Goal: Entertainment & Leisure: Browse casually

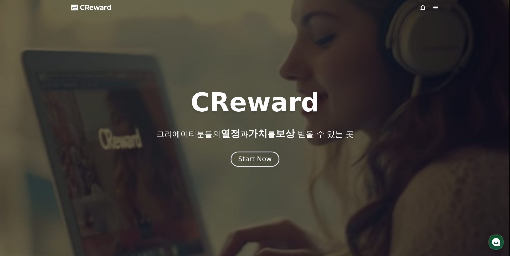
click at [259, 159] on div "Start Now" at bounding box center [254, 159] width 33 height 9
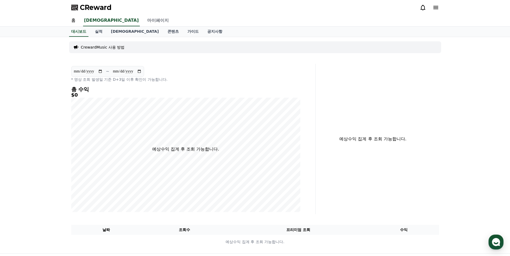
click at [143, 21] on link "마이페이지" at bounding box center [158, 20] width 30 height 11
select select "**********"
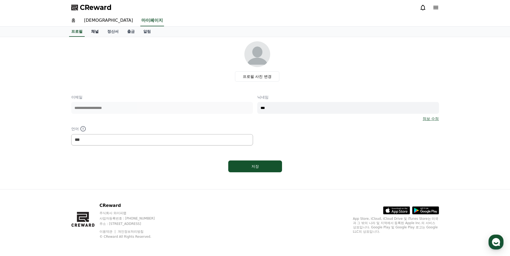
click at [90, 31] on link "채널" at bounding box center [95, 32] width 16 height 10
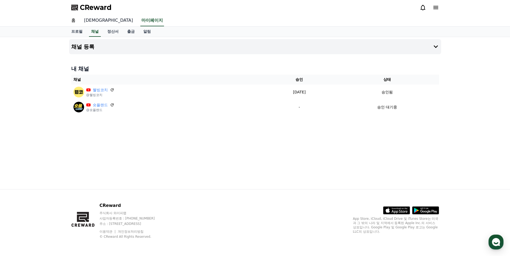
click at [83, 21] on link "음원" at bounding box center [108, 20] width 57 height 11
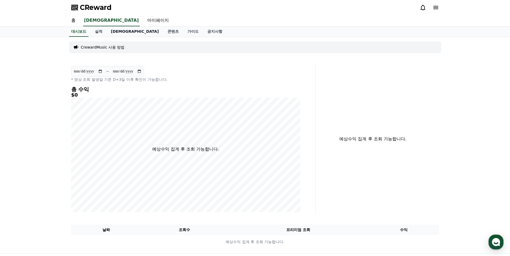
click at [113, 33] on link "음원" at bounding box center [135, 32] width 56 height 10
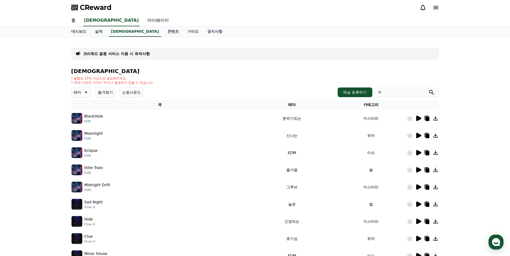
click at [417, 116] on icon at bounding box center [418, 118] width 6 height 6
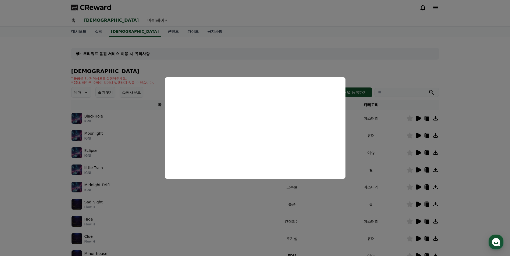
click at [191, 209] on button "close modal" at bounding box center [255, 128] width 510 height 256
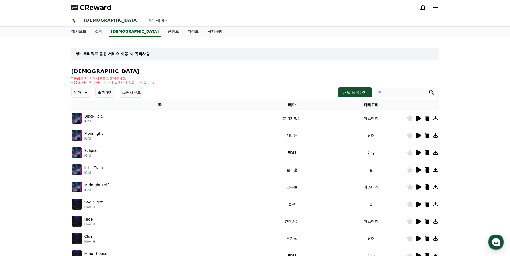
click at [418, 153] on icon at bounding box center [418, 152] width 5 height 5
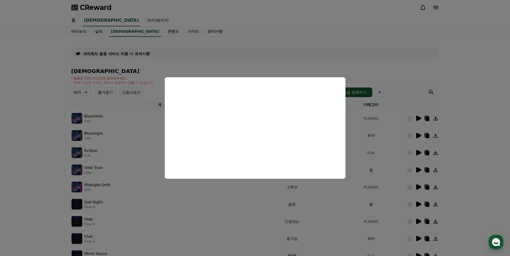
click at [460, 65] on button "close modal" at bounding box center [255, 128] width 510 height 256
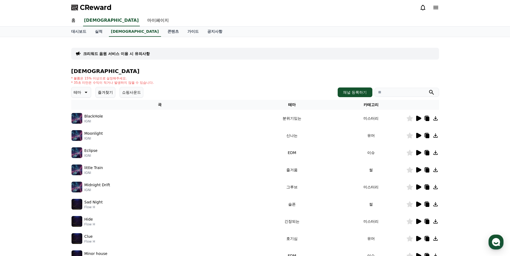
click at [84, 90] on icon at bounding box center [85, 92] width 6 height 6
click at [79, 108] on button "호기심" at bounding box center [80, 108] width 16 height 12
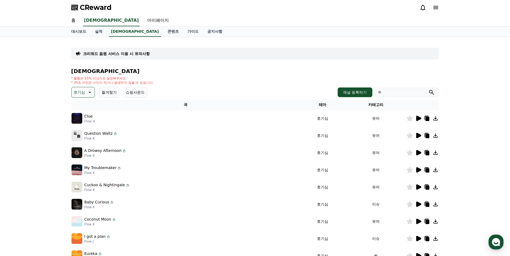
click at [418, 187] on icon at bounding box center [418, 187] width 5 height 5
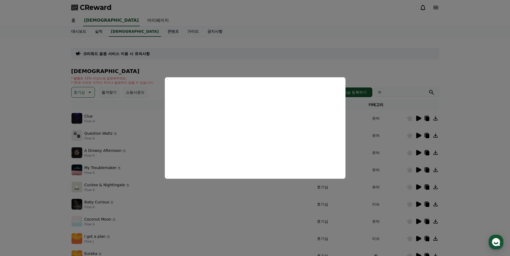
click at [418, 218] on button "close modal" at bounding box center [255, 128] width 510 height 256
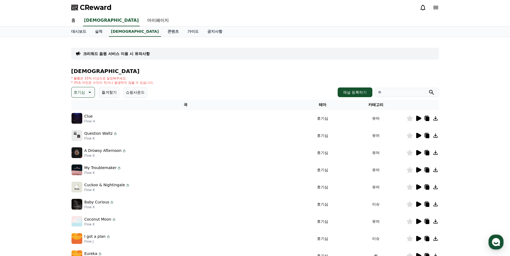
click at [418, 221] on icon at bounding box center [418, 221] width 5 height 5
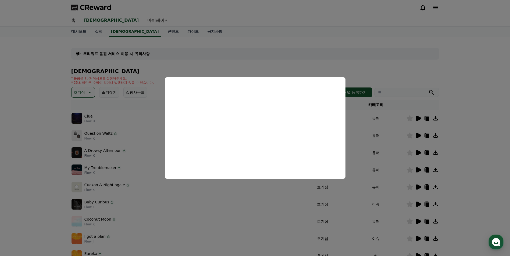
click at [85, 92] on button "close modal" at bounding box center [255, 128] width 510 height 256
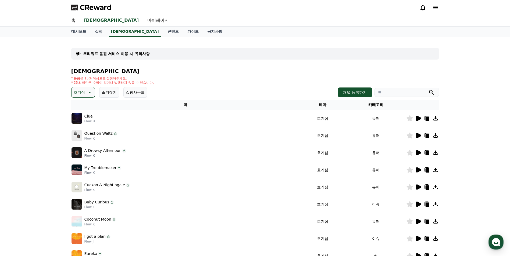
click at [88, 92] on icon at bounding box center [89, 92] width 6 height 6
click at [82, 124] on button "드라마틱" at bounding box center [81, 125] width 19 height 12
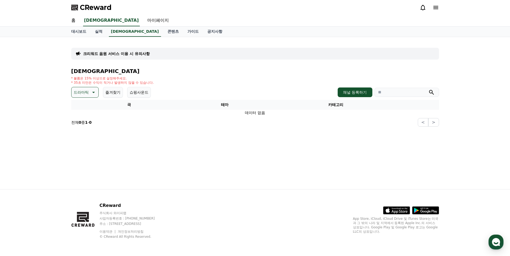
click at [94, 93] on icon at bounding box center [93, 92] width 6 height 6
click at [81, 150] on button "반전" at bounding box center [78, 151] width 12 height 12
click at [85, 93] on icon at bounding box center [85, 92] width 6 height 6
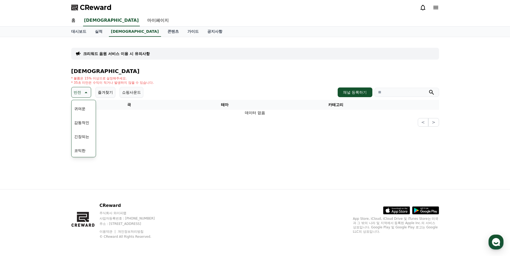
click at [84, 124] on button "감동적인" at bounding box center [81, 123] width 19 height 12
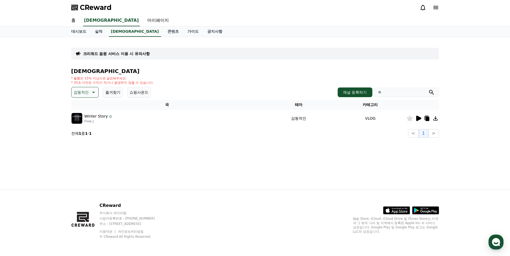
click at [416, 118] on icon at bounding box center [418, 118] width 5 height 5
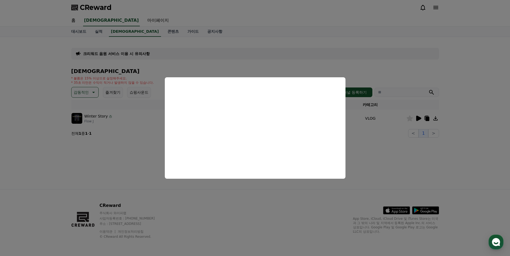
click at [89, 171] on button "close modal" at bounding box center [255, 128] width 510 height 256
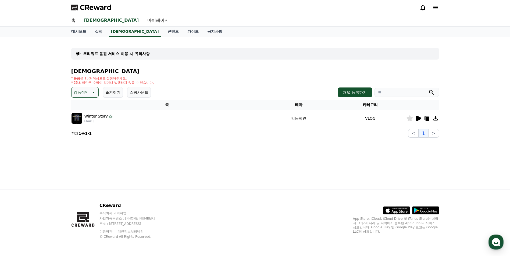
click at [89, 92] on button "감동적인" at bounding box center [84, 92] width 27 height 11
click at [84, 123] on button "잔잔한" at bounding box center [80, 122] width 16 height 12
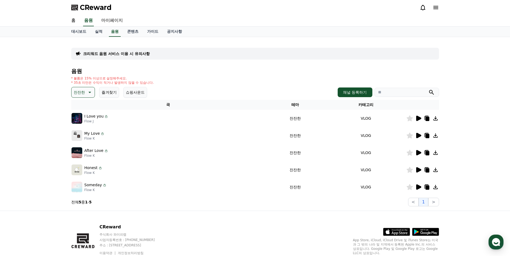
click at [418, 117] on icon at bounding box center [418, 118] width 5 height 5
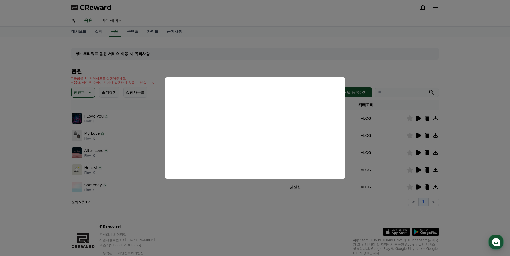
click at [418, 187] on button "close modal" at bounding box center [255, 128] width 510 height 256
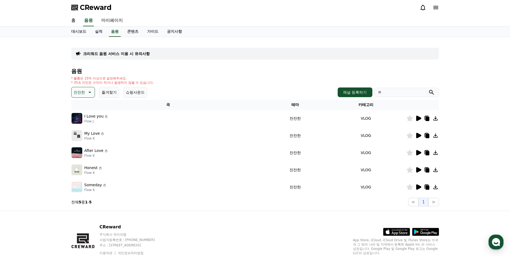
click at [418, 187] on icon at bounding box center [418, 187] width 5 height 5
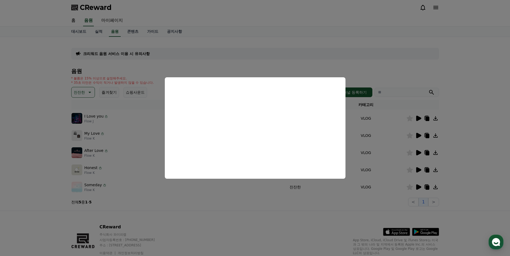
click at [418, 170] on button "close modal" at bounding box center [255, 128] width 510 height 256
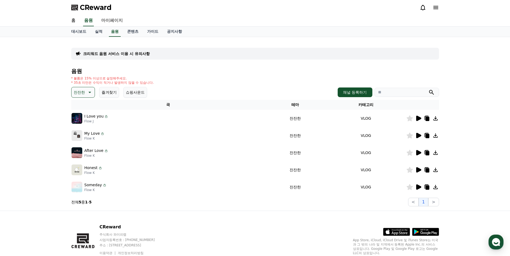
click at [417, 170] on icon at bounding box center [418, 169] width 5 height 5
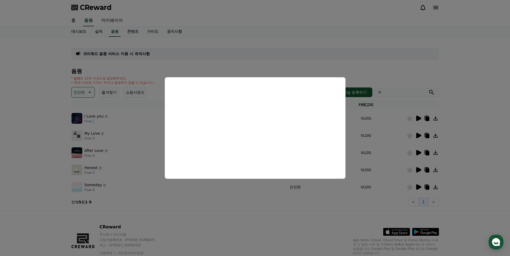
click at [415, 151] on button "close modal" at bounding box center [255, 128] width 510 height 256
click at [417, 151] on icon at bounding box center [418, 152] width 5 height 5
click at [88, 93] on button "close modal" at bounding box center [255, 128] width 510 height 256
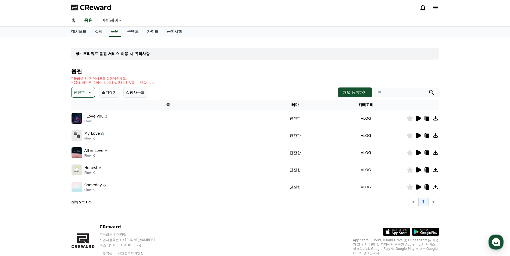
click at [88, 93] on icon at bounding box center [89, 92] width 6 height 6
click at [80, 106] on button "호기심" at bounding box center [80, 108] width 16 height 12
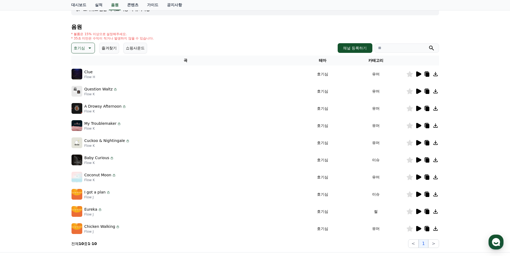
scroll to position [54, 0]
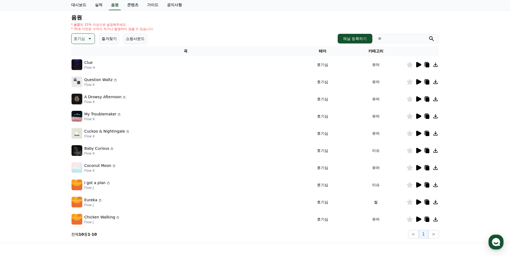
click at [417, 184] on icon at bounding box center [418, 184] width 5 height 5
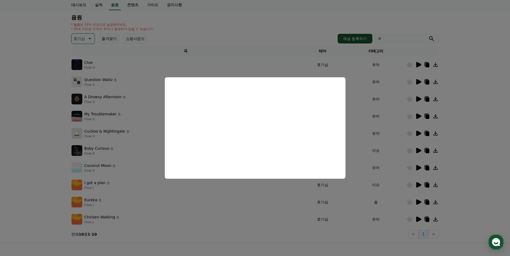
click at [417, 202] on button "close modal" at bounding box center [255, 128] width 510 height 256
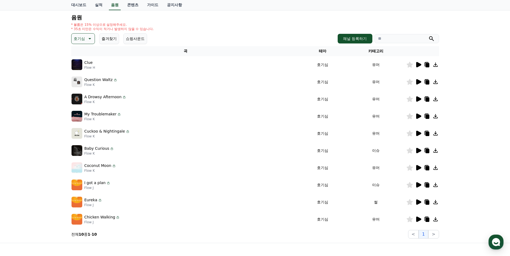
click at [417, 202] on icon at bounding box center [418, 202] width 5 height 5
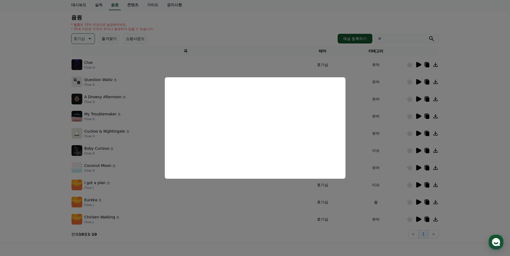
click at [417, 220] on button "close modal" at bounding box center [255, 128] width 510 height 256
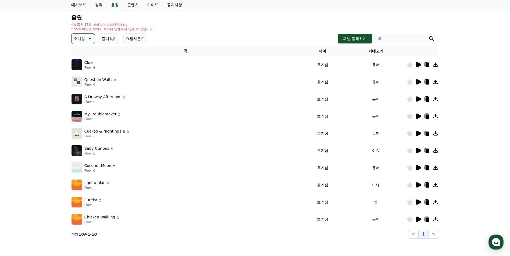
click at [417, 220] on icon at bounding box center [418, 219] width 5 height 5
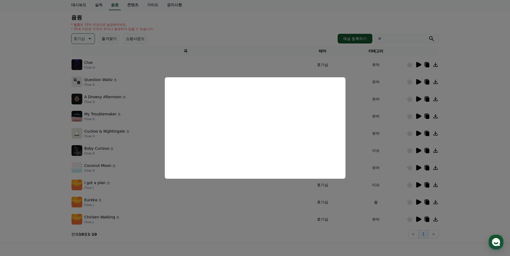
click at [418, 150] on button "close modal" at bounding box center [255, 128] width 510 height 256
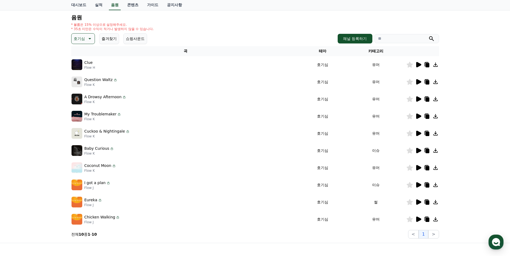
click at [418, 150] on icon at bounding box center [418, 150] width 5 height 5
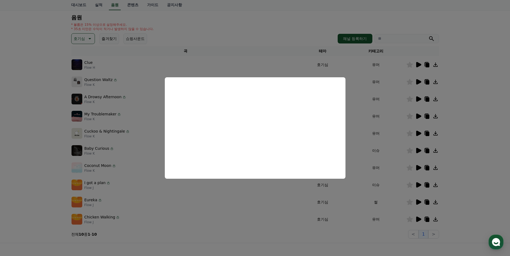
click at [493, 128] on button "close modal" at bounding box center [255, 128] width 510 height 256
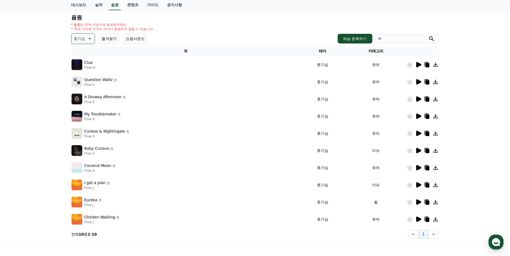
click at [418, 81] on icon at bounding box center [418, 81] width 5 height 5
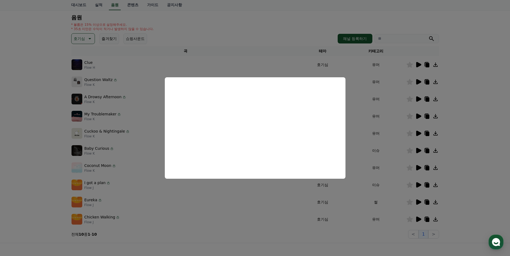
click at [485, 104] on button "close modal" at bounding box center [255, 128] width 510 height 256
